Goal: Task Accomplishment & Management: Manage account settings

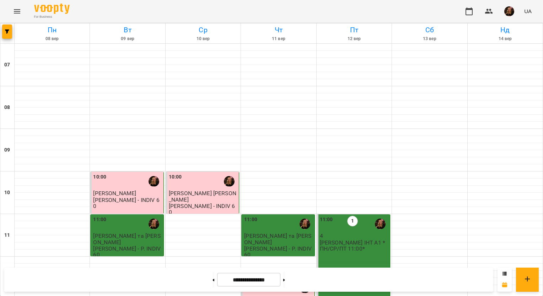
scroll to position [284, 0]
click at [285, 281] on button at bounding box center [284, 280] width 2 height 16
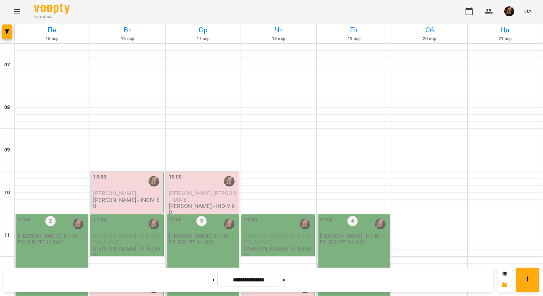
scroll to position [461, 0]
click at [213, 279] on icon at bounding box center [214, 280] width 2 height 2
type input "**********"
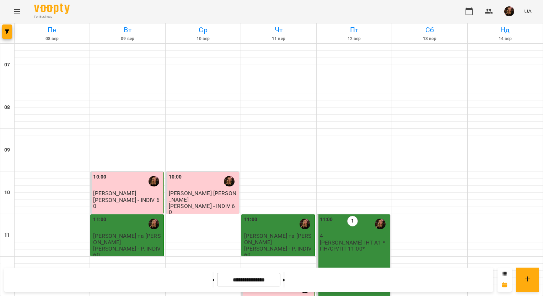
scroll to position [426, 0]
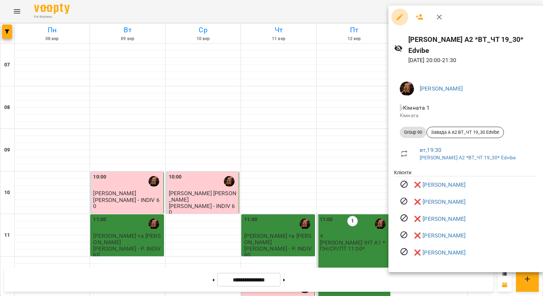
click at [398, 17] on icon "button" at bounding box center [400, 17] width 6 height 6
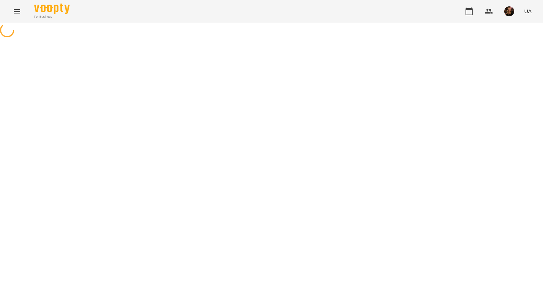
select select "********"
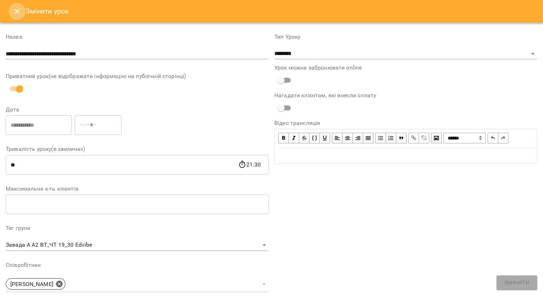
click at [14, 12] on icon "Close" at bounding box center [17, 11] width 9 height 9
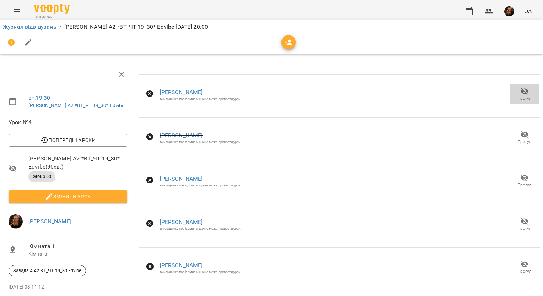
click at [519, 96] on span "Прогул" at bounding box center [524, 99] width 14 height 6
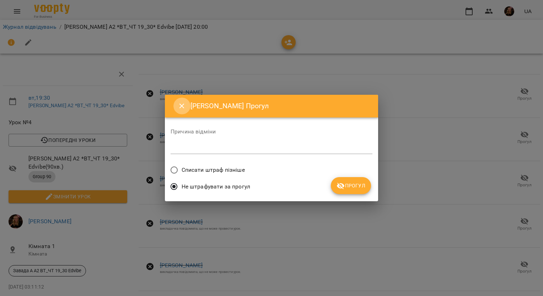
click at [178, 103] on icon "Close" at bounding box center [182, 106] width 9 height 9
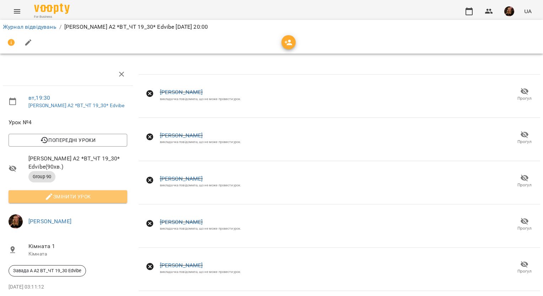
click at [88, 194] on span "Змінити урок" at bounding box center [67, 197] width 107 height 9
select select "********"
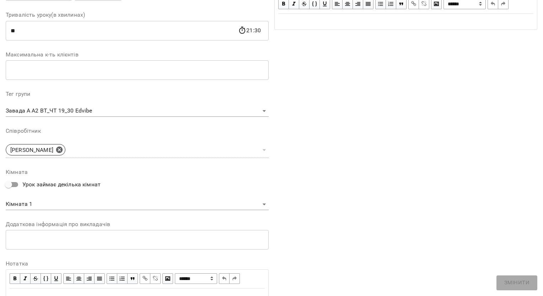
scroll to position [168, 0]
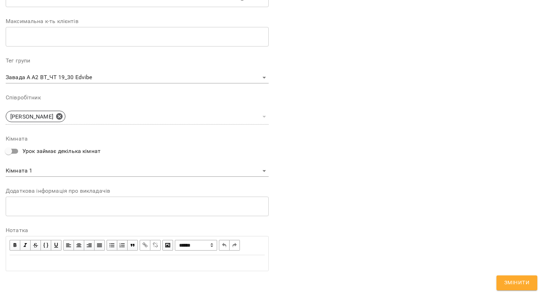
click at [74, 266] on div "Edit text" at bounding box center [137, 263] width 255 height 9
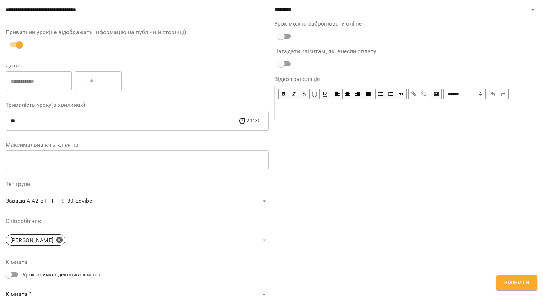
scroll to position [0, 0]
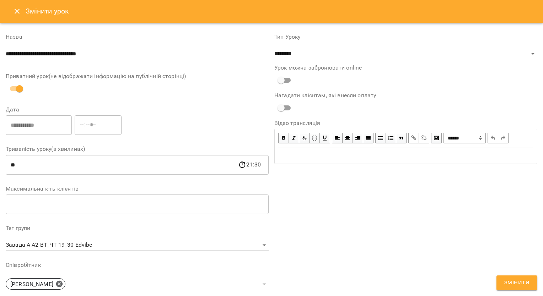
click at [17, 11] on icon "Close" at bounding box center [17, 11] width 5 height 5
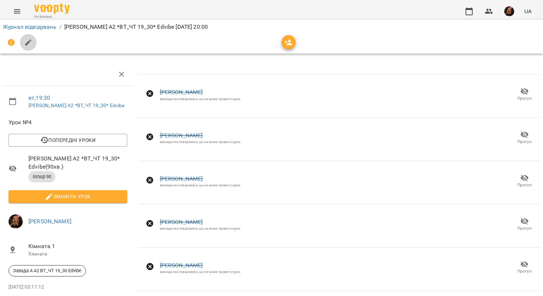
click at [26, 44] on icon "button" at bounding box center [28, 42] width 6 height 6
select select "********"
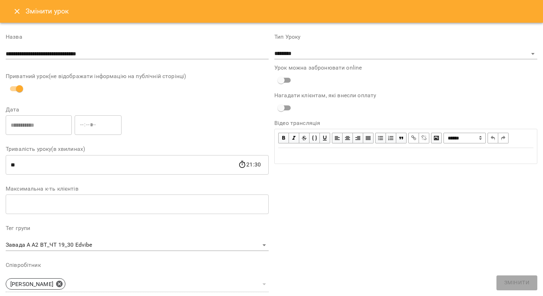
click at [15, 18] on button "Close" at bounding box center [17, 11] width 17 height 17
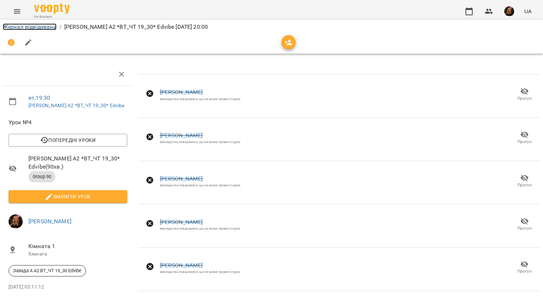
click at [45, 27] on link "Журнал відвідувань" at bounding box center [30, 26] width 54 height 7
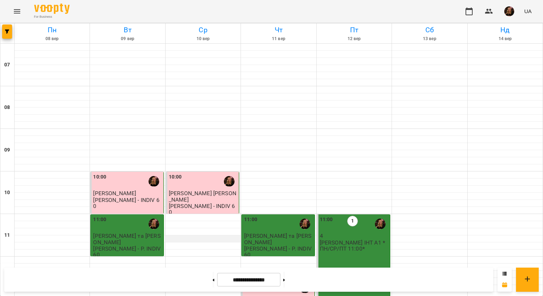
scroll to position [461, 0]
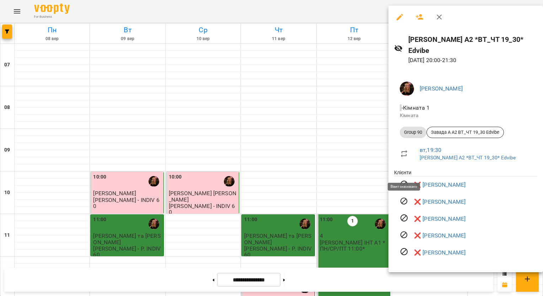
click at [401, 181] on icon at bounding box center [403, 184] width 7 height 7
click at [402, 180] on icon at bounding box center [404, 184] width 9 height 9
click at [442, 17] on icon "button" at bounding box center [439, 17] width 9 height 9
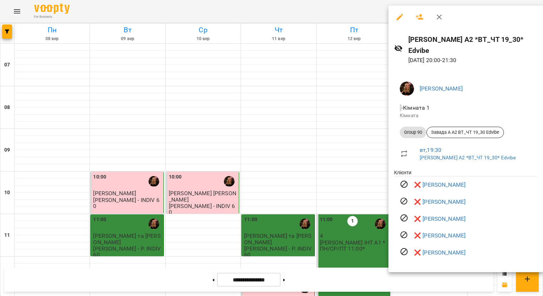
click at [309, 17] on div at bounding box center [271, 148] width 543 height 296
